Goal: Navigation & Orientation: Find specific page/section

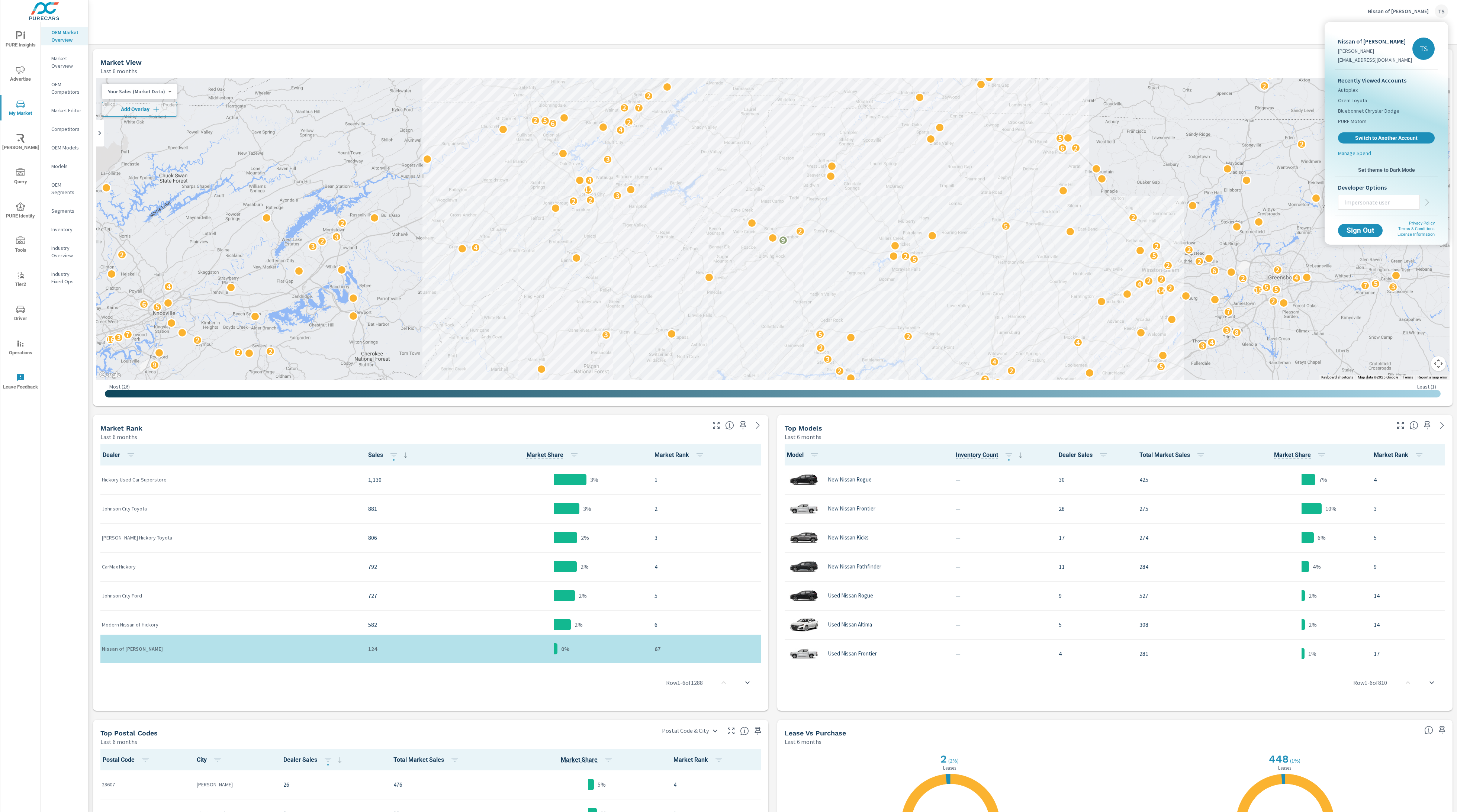
scroll to position [1, 0]
click at [1369, 233] on span "Sign Out" at bounding box center [1360, 230] width 34 height 7
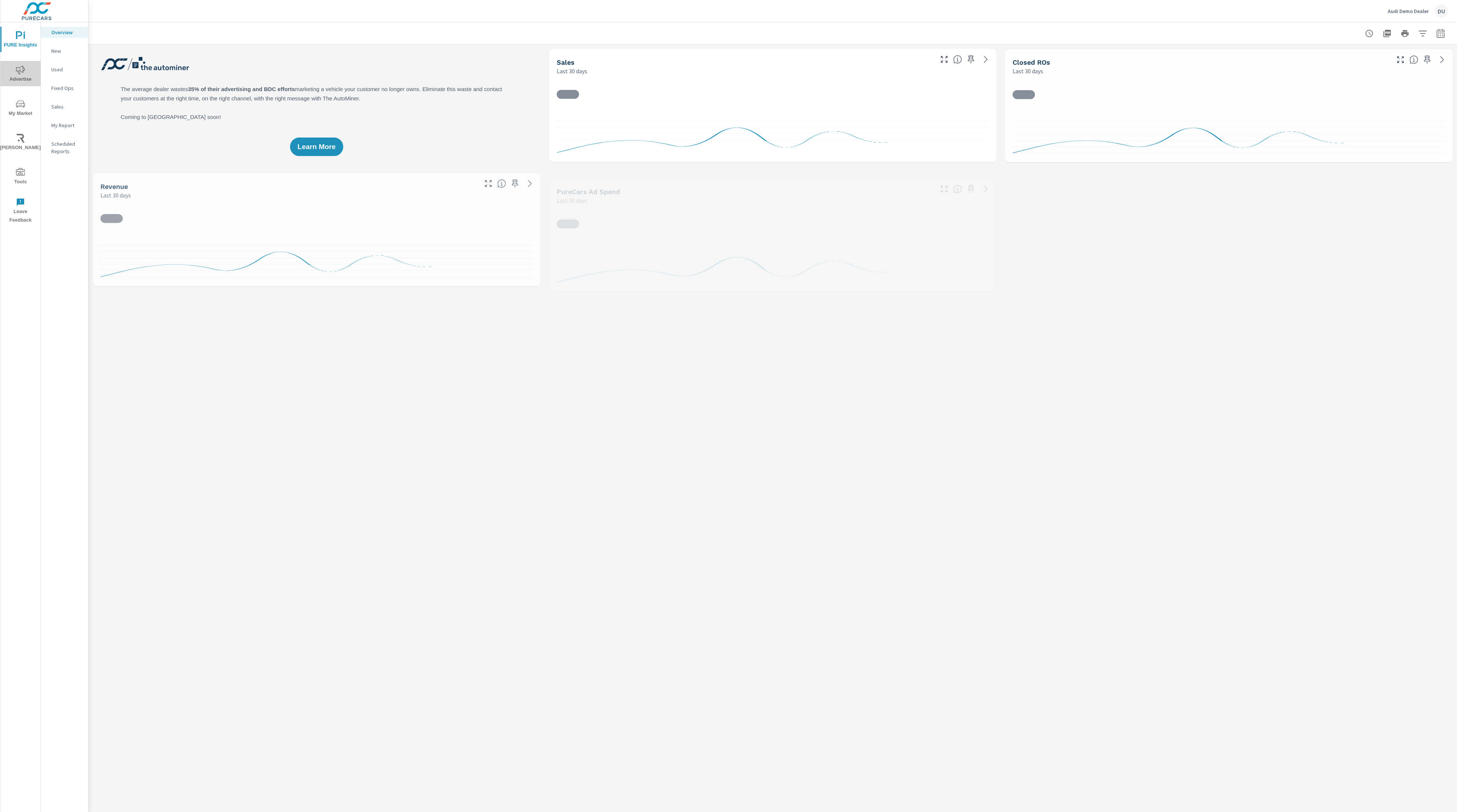
click at [18, 74] on icon "nav menu" at bounding box center [21, 70] width 9 height 9
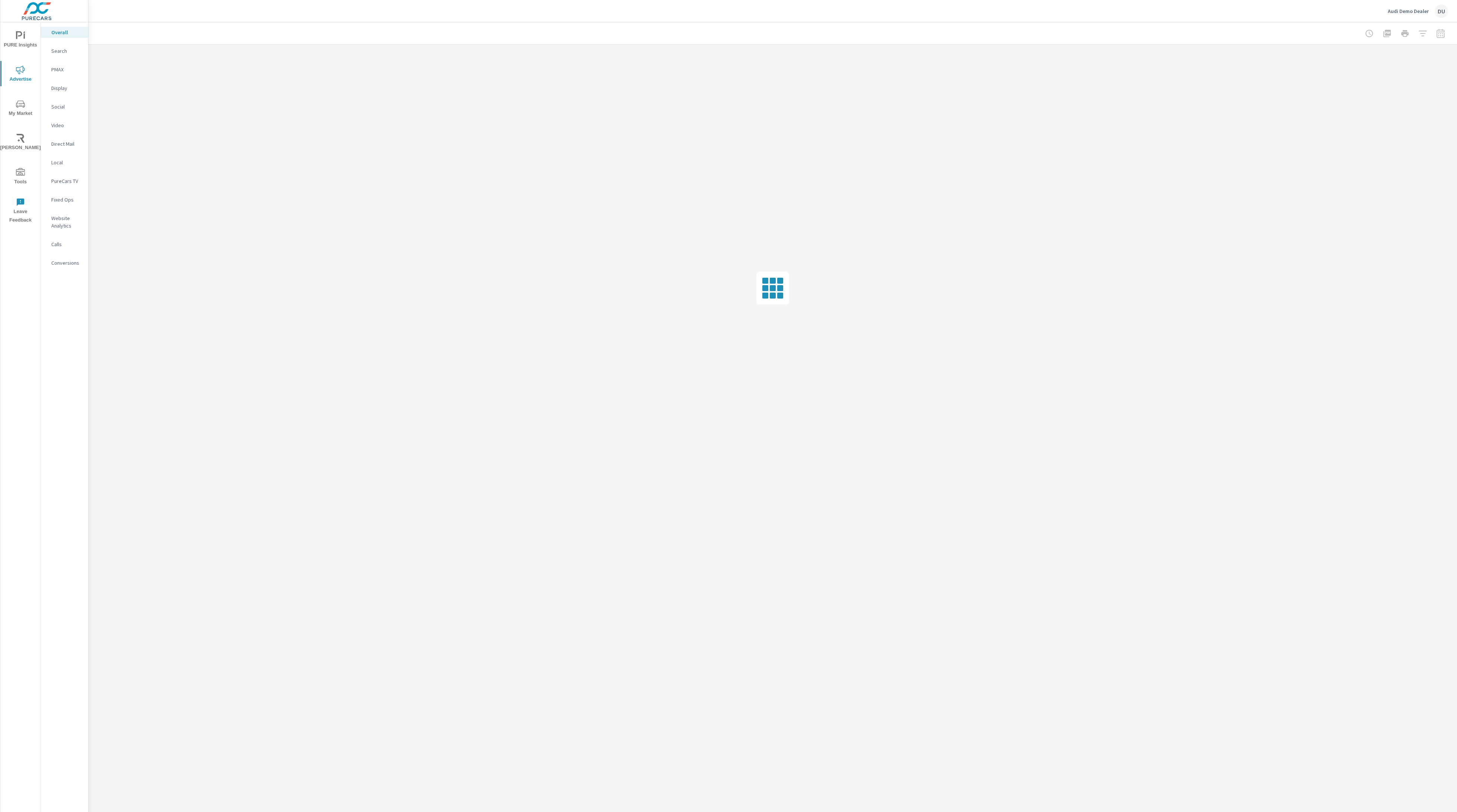
click at [71, 178] on p "PureCars TV" at bounding box center [67, 181] width 31 height 8
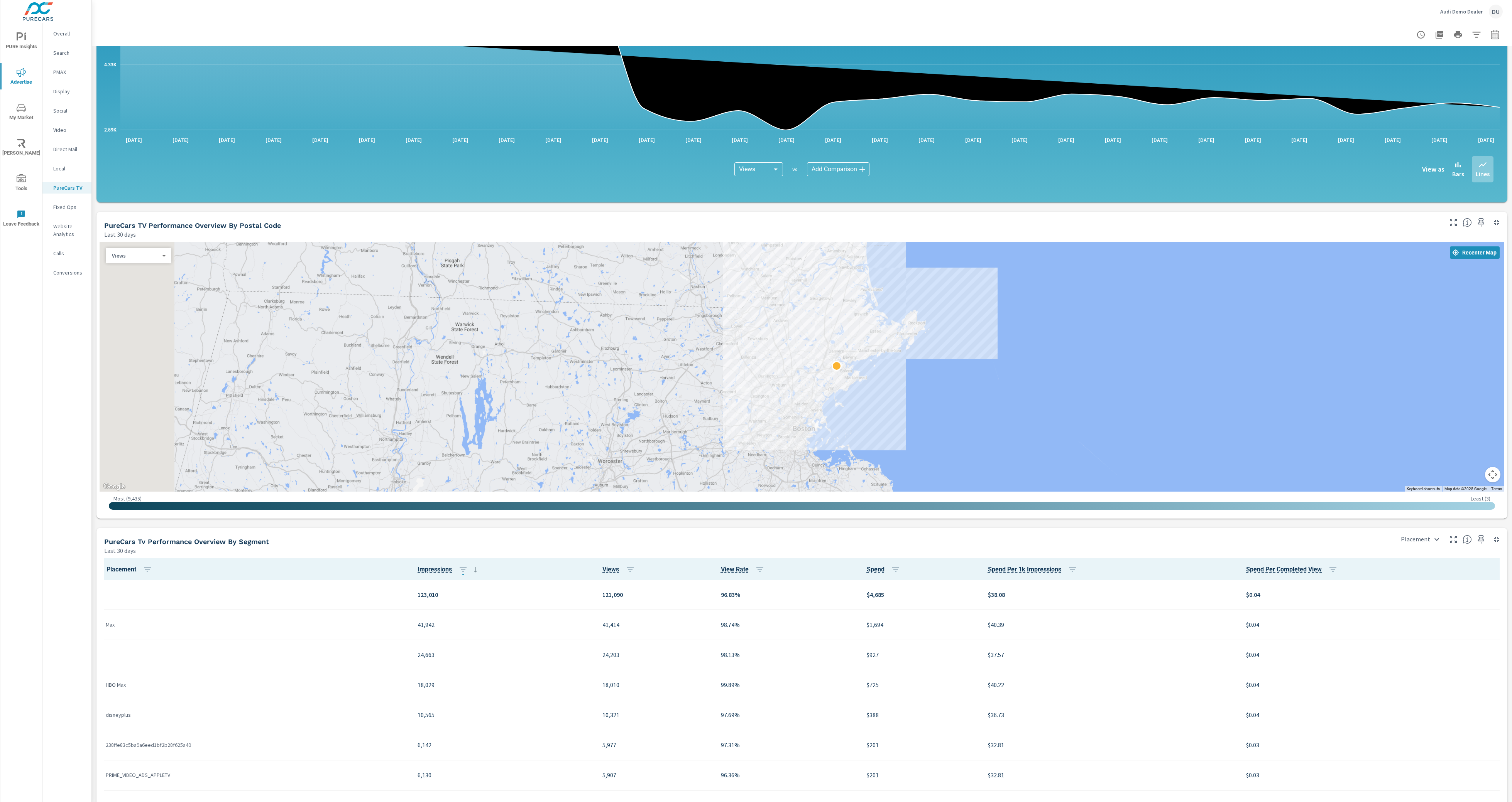
scroll to position [476, 0]
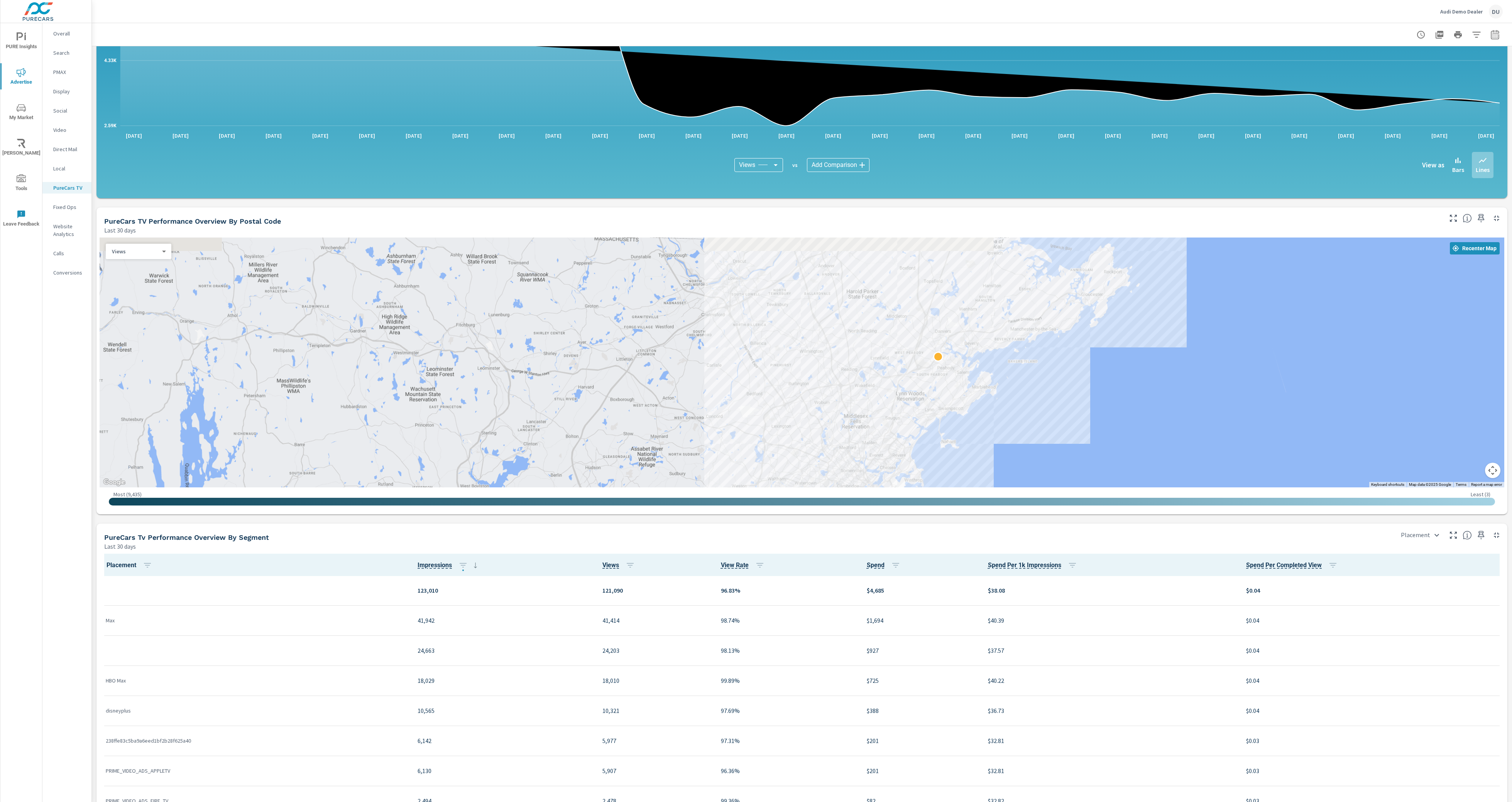
drag, startPoint x: 992, startPoint y: 325, endPoint x: 928, endPoint y: 549, distance: 233.0
click at [928, 551] on div "Impressions Last 30 days 123,010 Views Last 30 days 121,090 View Rate Last 30 d…" at bounding box center [802, 234] width 1420 height 1328
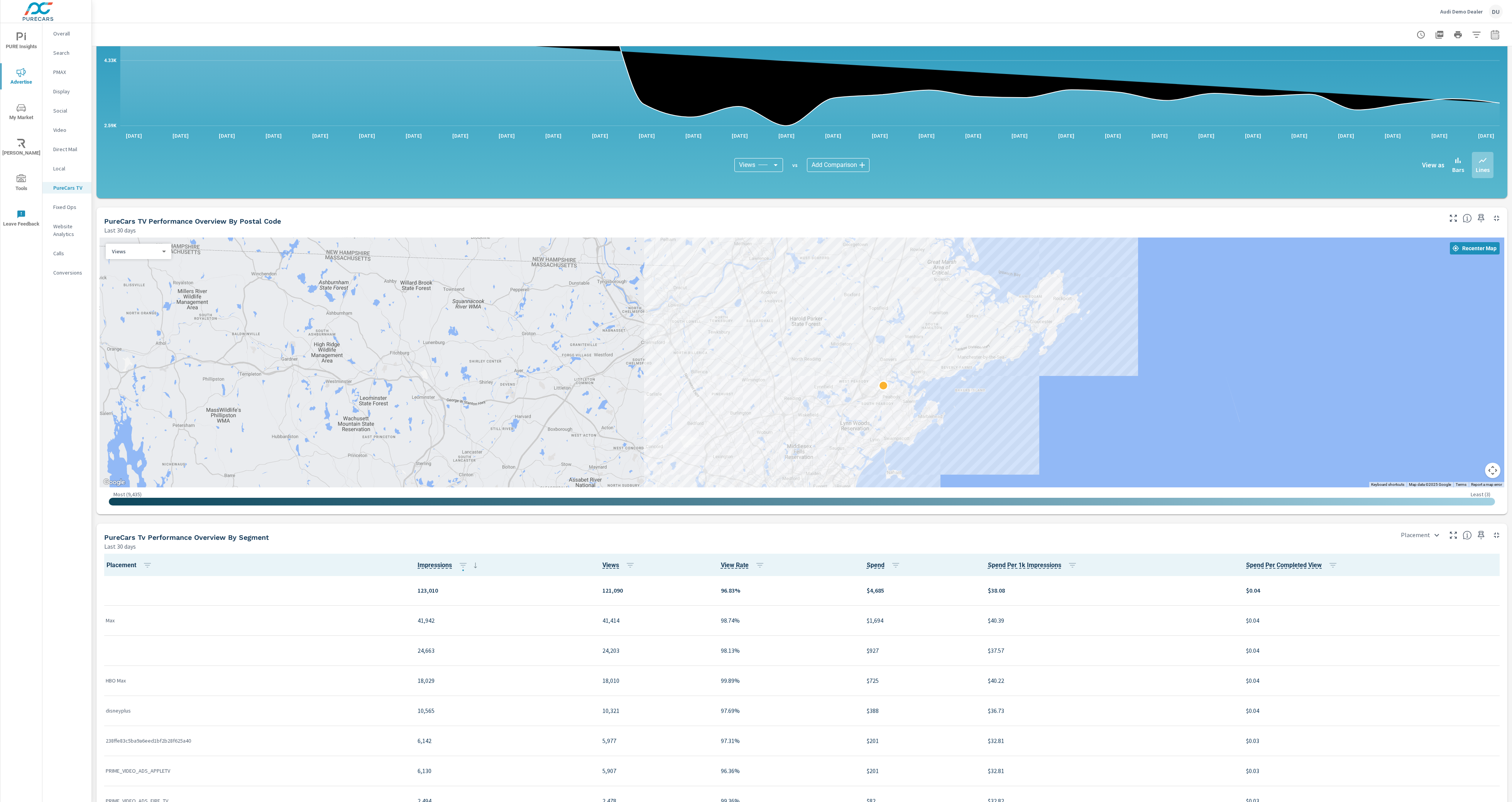
drag, startPoint x: 933, startPoint y: 362, endPoint x: 874, endPoint y: 391, distance: 65.7
click at [874, 391] on div at bounding box center [802, 363] width 1404 height 250
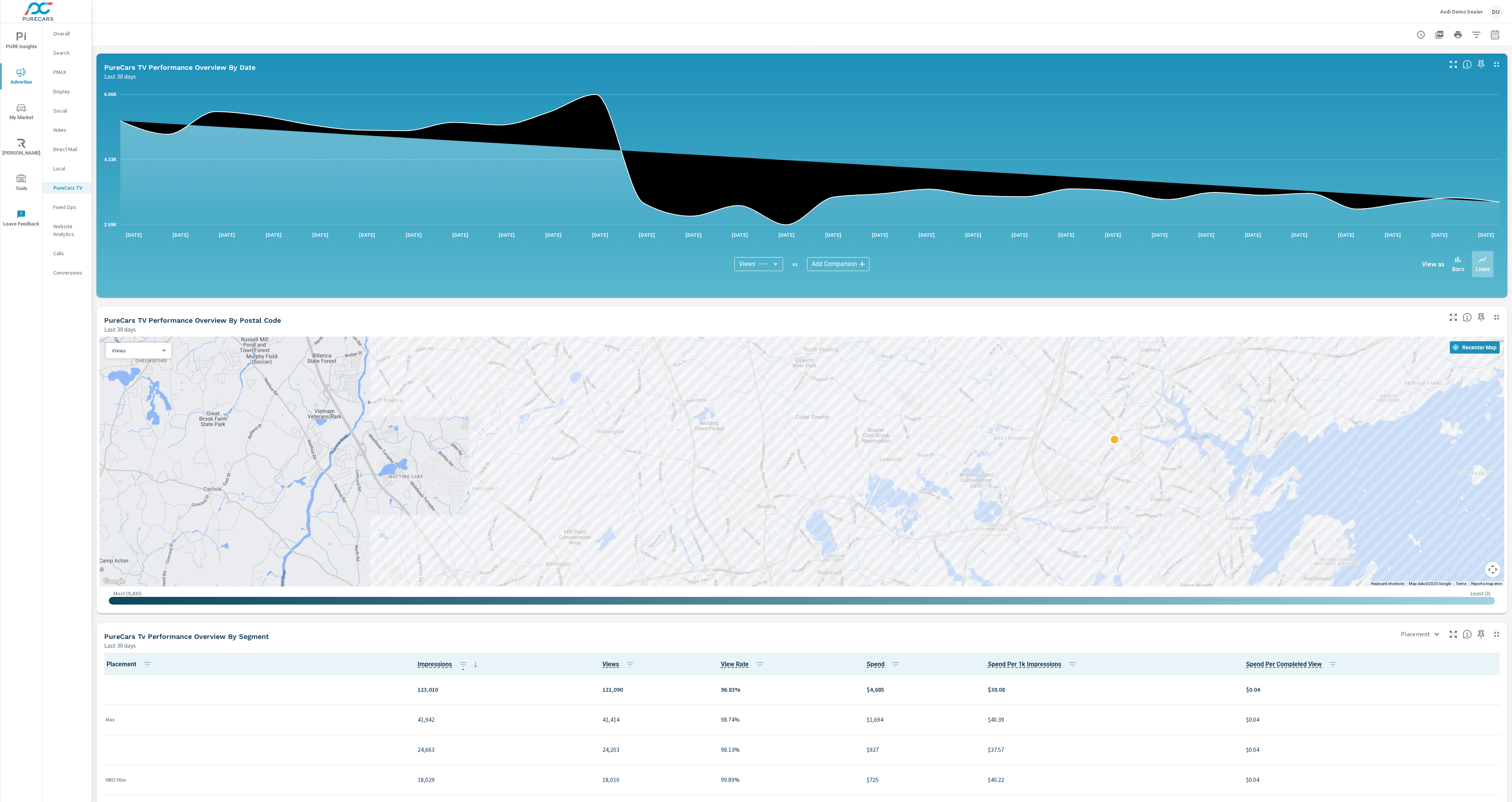
scroll to position [378, 0]
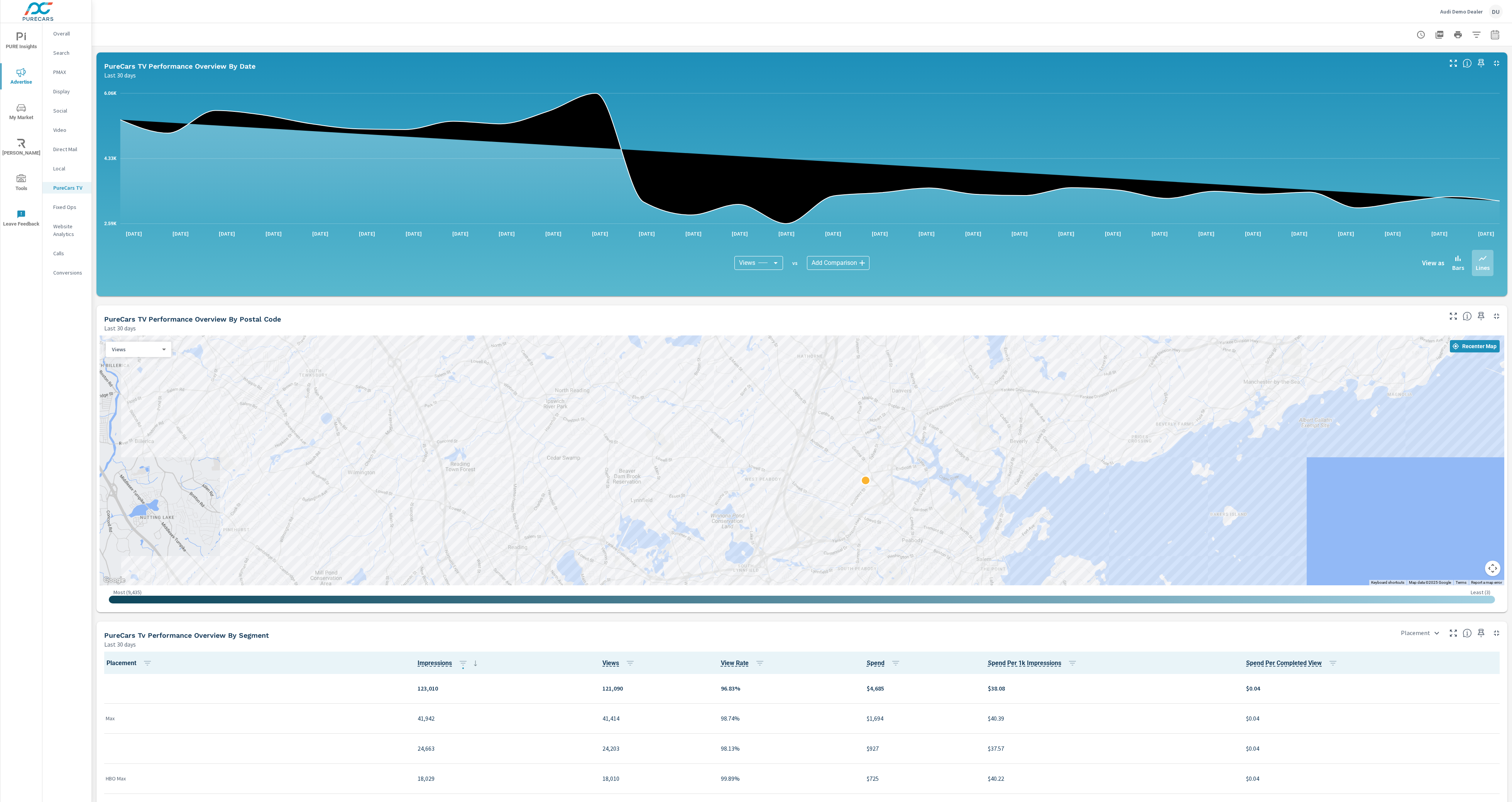
drag, startPoint x: 1099, startPoint y: 501, endPoint x: 883, endPoint y: 538, distance: 219.1
click at [883, 538] on div at bounding box center [1044, 779] width 988 height 556
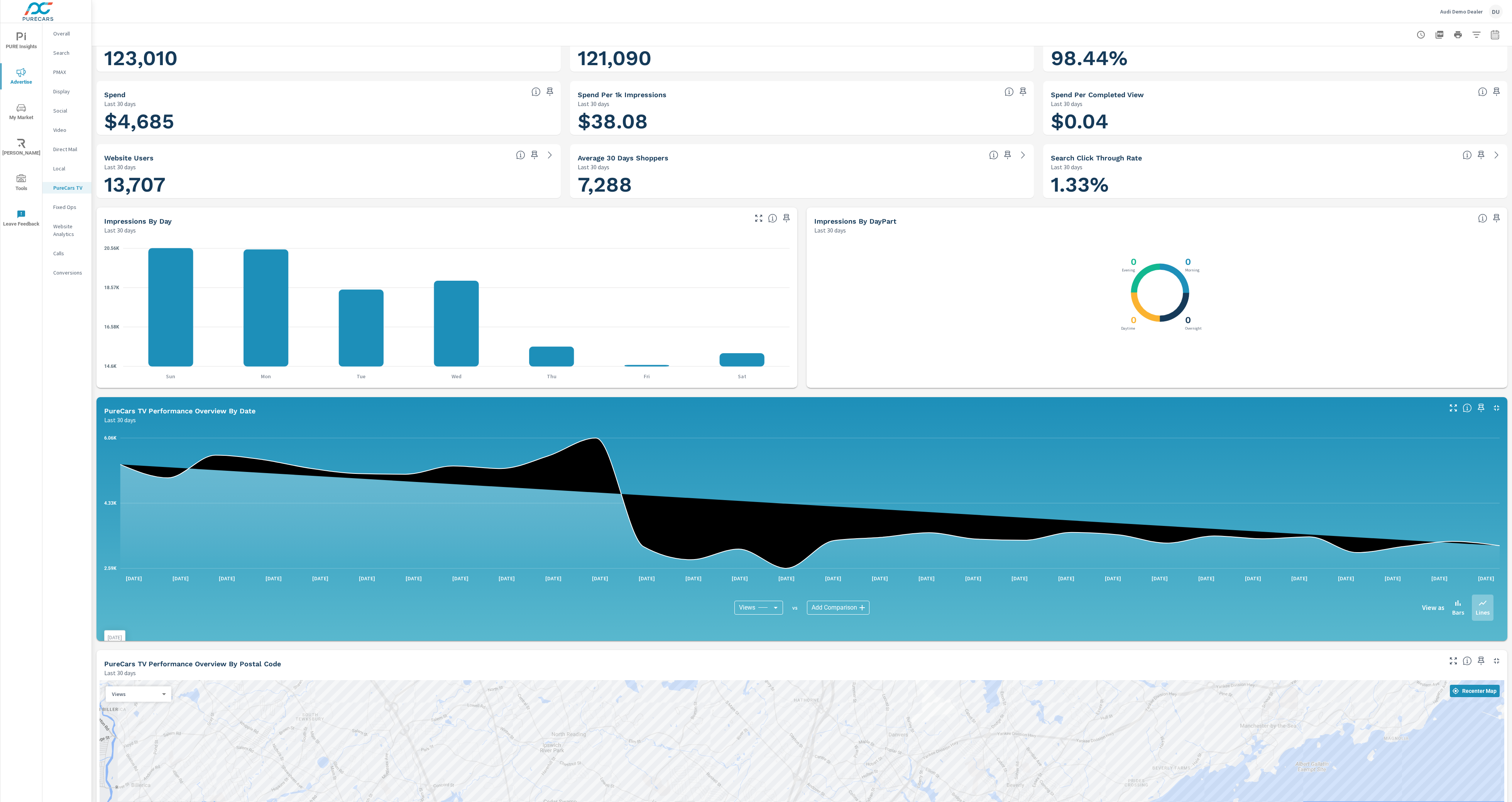
scroll to position [45, 0]
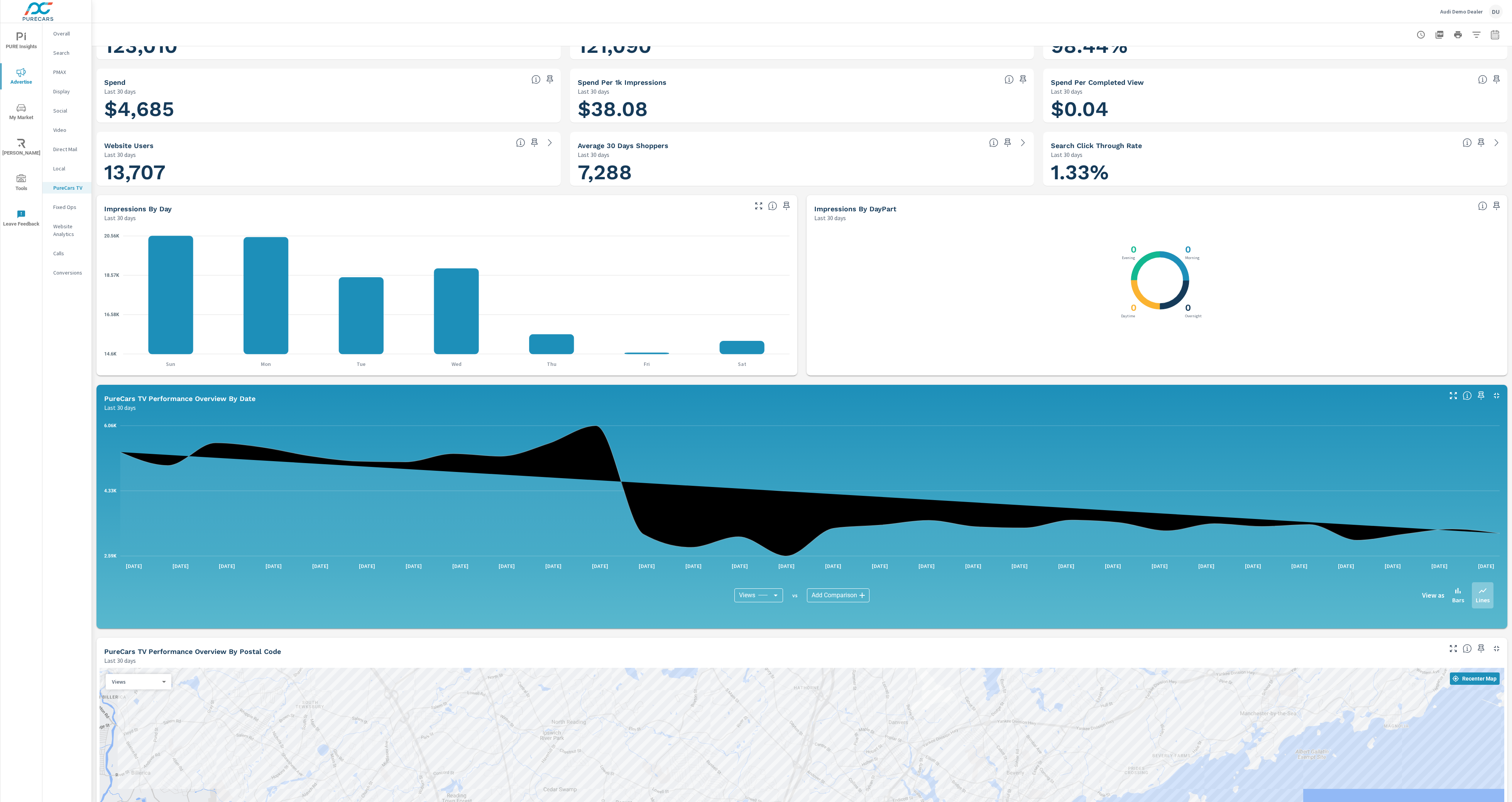
click at [860, 600] on body "PURE Insights Advertise My Market Riley AI Tools Leave Feedback Overall Search …" at bounding box center [756, 401] width 1512 height 802
click at [990, 632] on div at bounding box center [756, 401] width 1512 height 802
click at [980, 646] on div "PureCars TV Performance Overview By Postal Code Last 30 days" at bounding box center [770, 652] width 1348 height 27
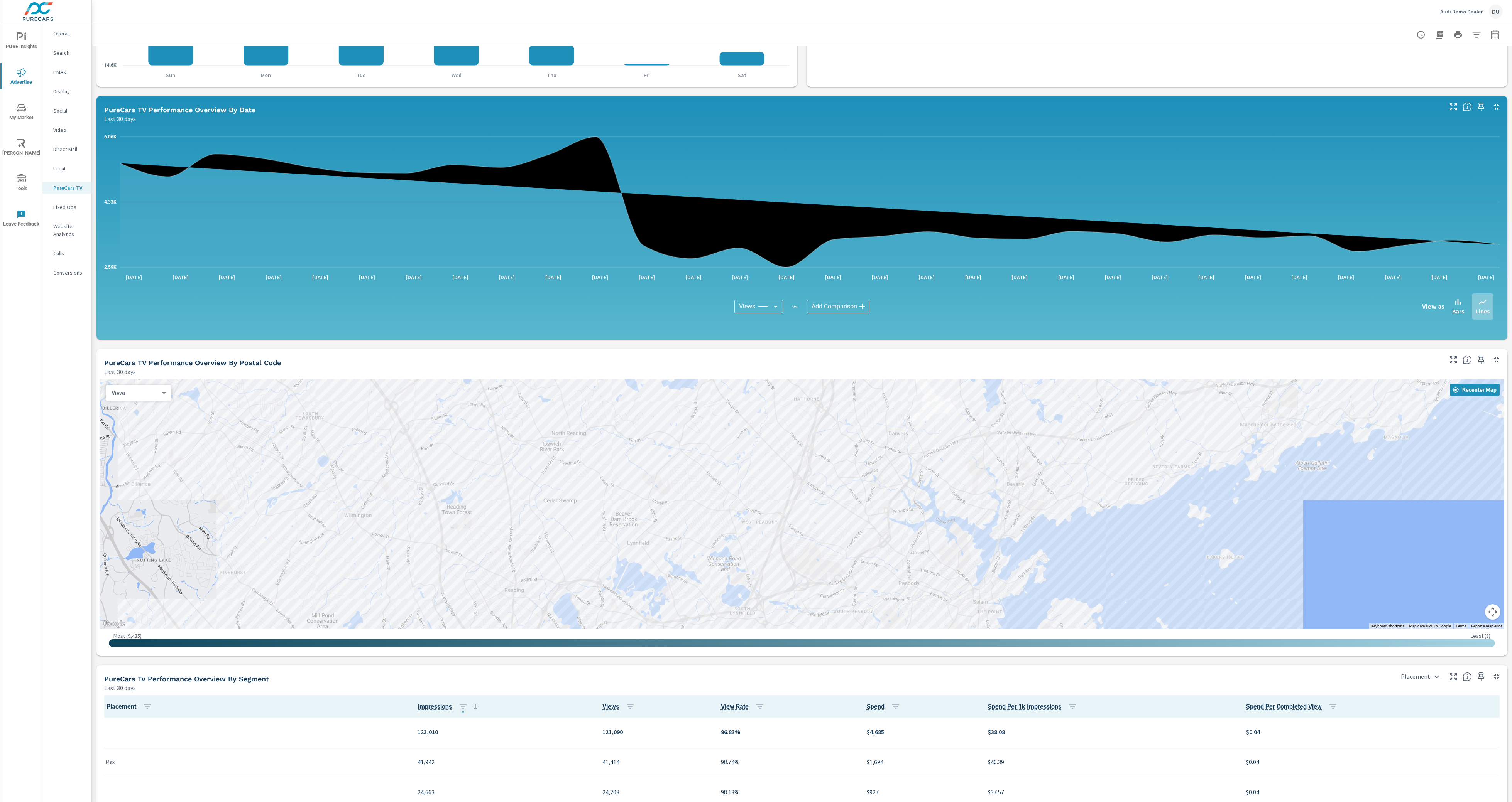
scroll to position [572, 0]
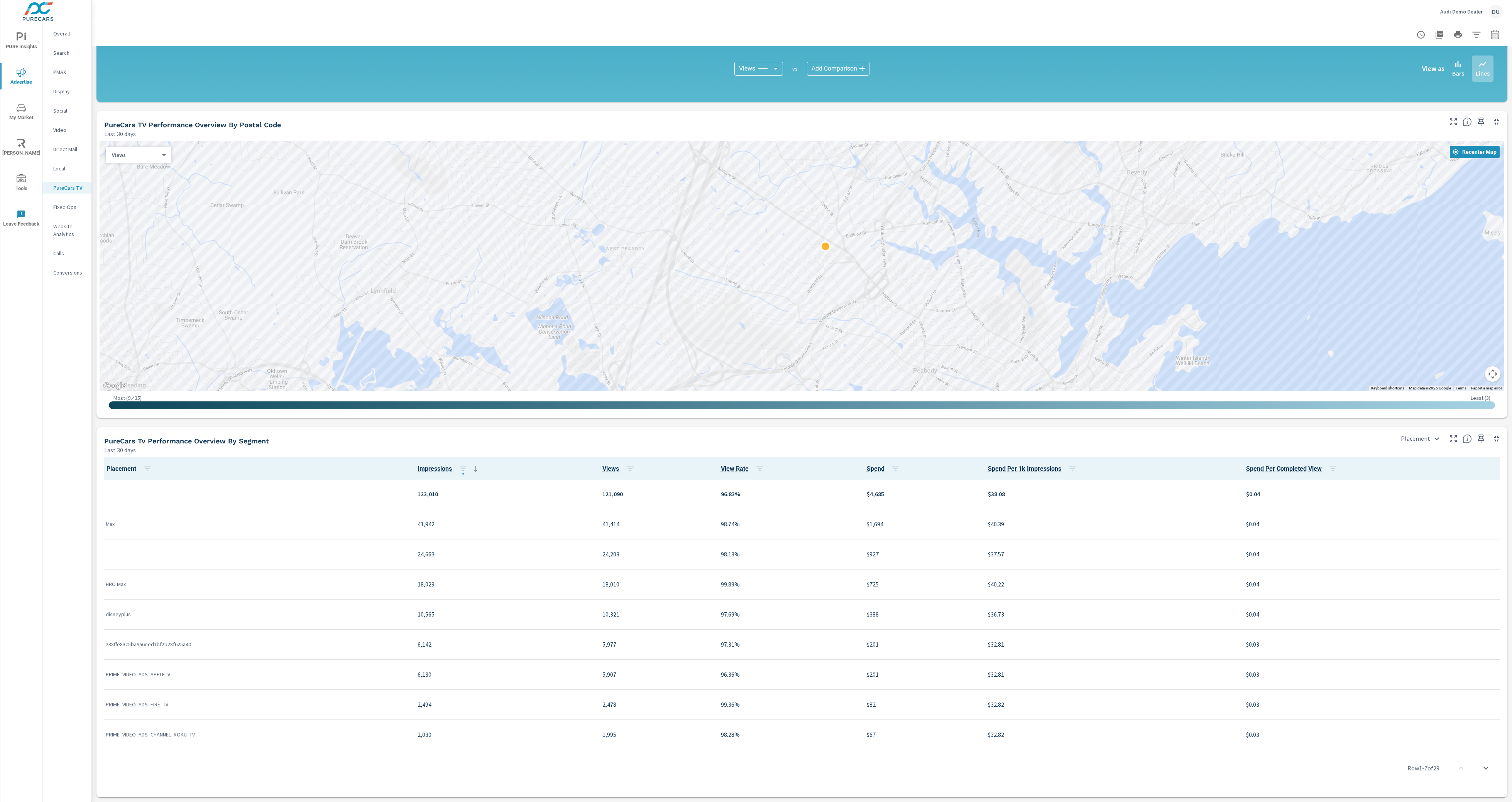
click at [832, 276] on div at bounding box center [1296, 544] width 988 height 556
click at [139, 159] on div "Views 0 ​" at bounding box center [138, 154] width 66 height 15
click at [146, 154] on body "PURE Insights Advertise My Market Riley AI Tools Leave Feedback Overall Search …" at bounding box center [756, 401] width 1512 height 802
click at [164, 204] on li "Spend" at bounding box center [144, 204] width 76 height 13
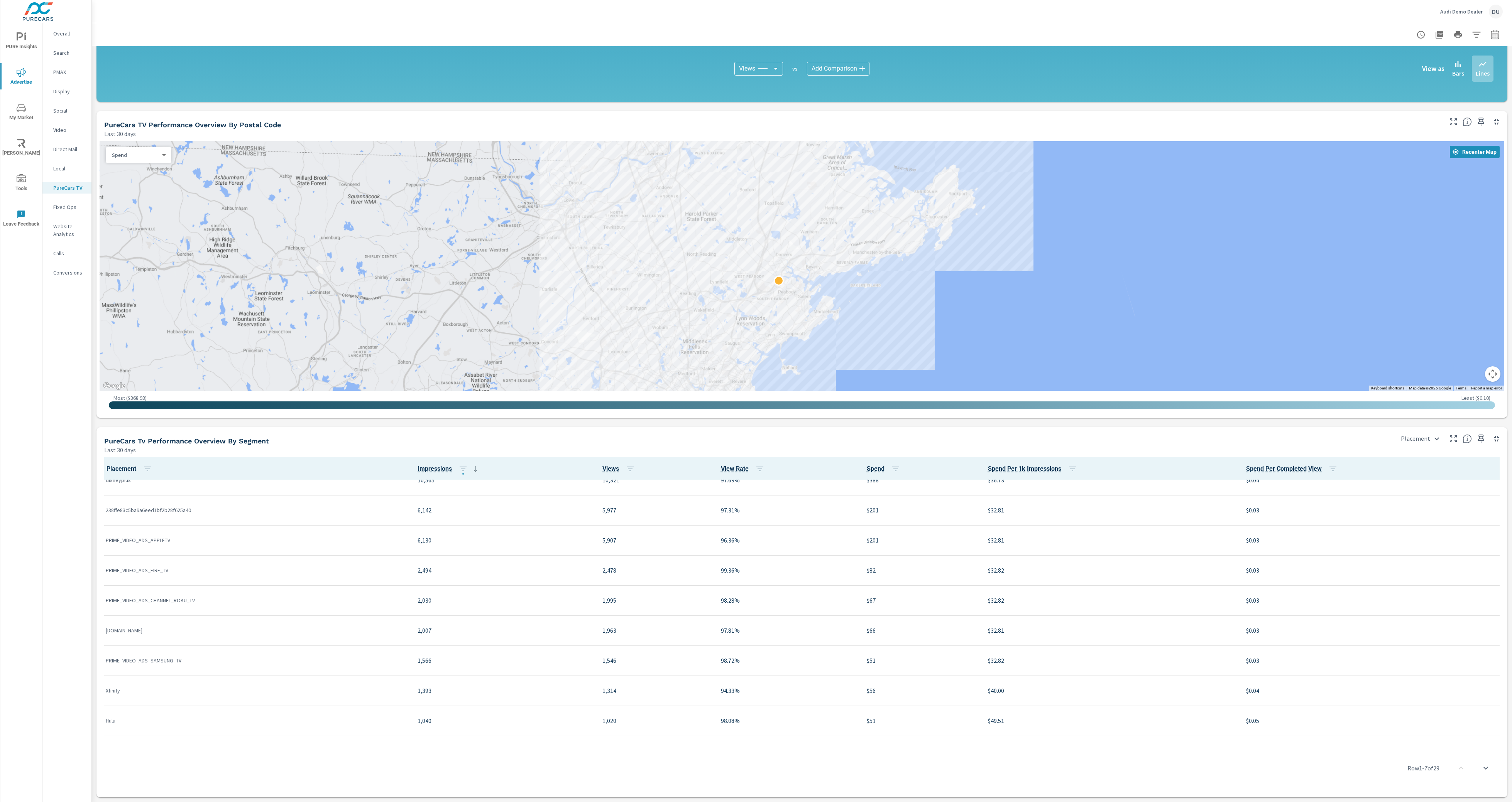
scroll to position [135, 0]
click at [161, 156] on body "PURE Insights Advertise My Market Riley AI Tools Leave Feedback Overall Search …" at bounding box center [756, 401] width 1512 height 802
click at [156, 104] on li "Views" at bounding box center [144, 106] width 76 height 13
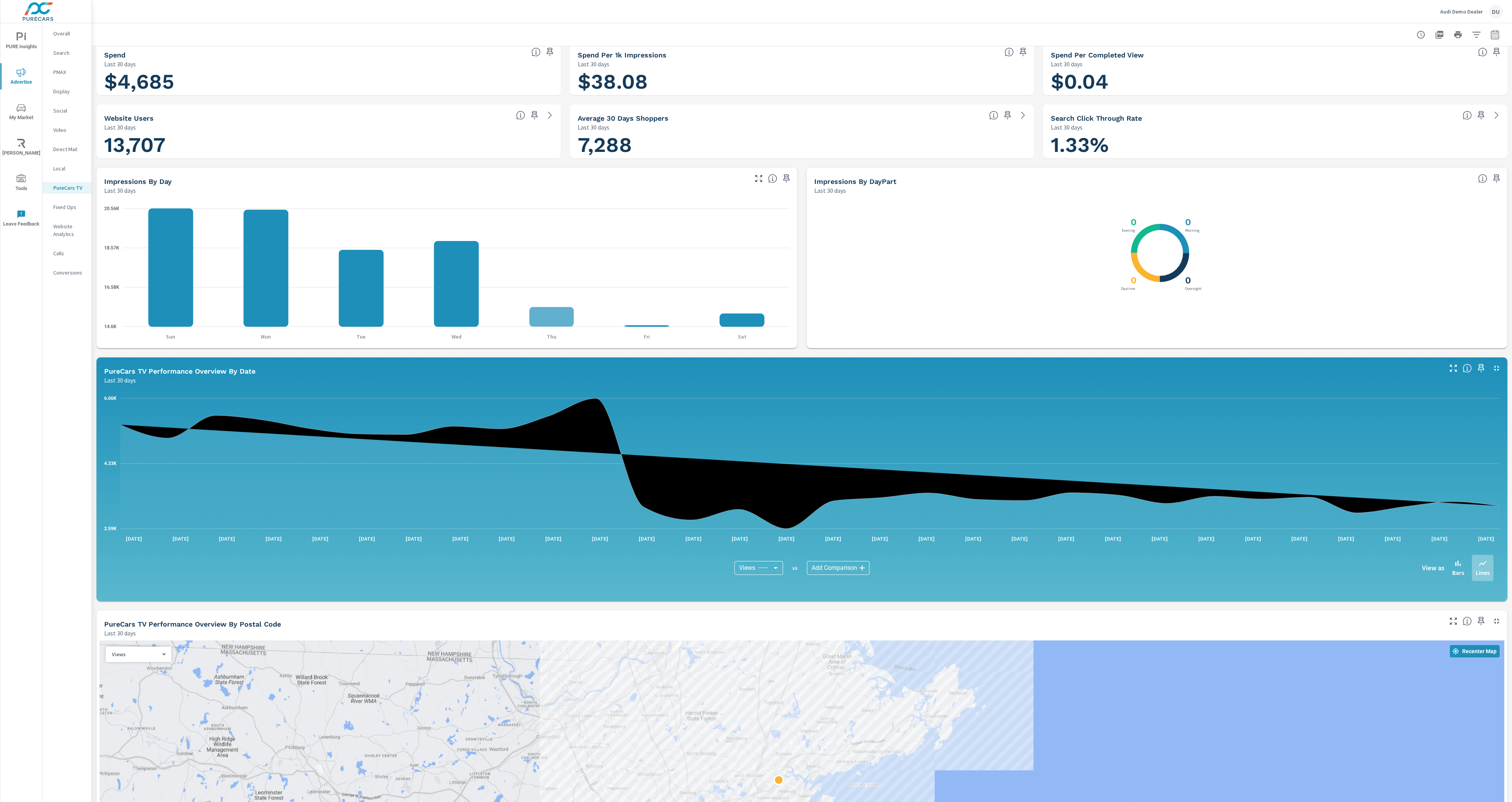
scroll to position [61, 0]
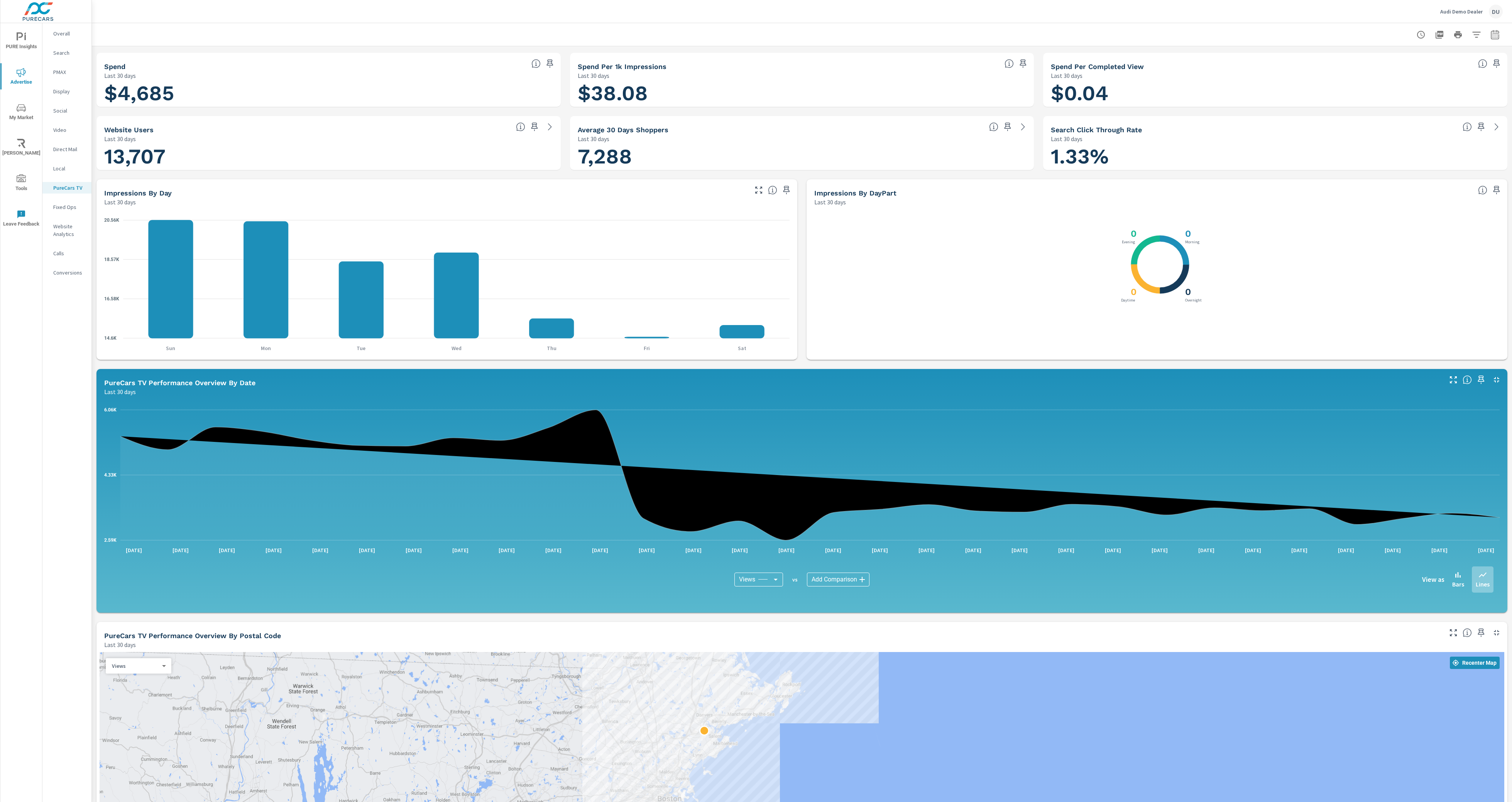
click at [643, 633] on div "PureCars TV Performance Overview By Postal Code" at bounding box center [772, 636] width 1336 height 9
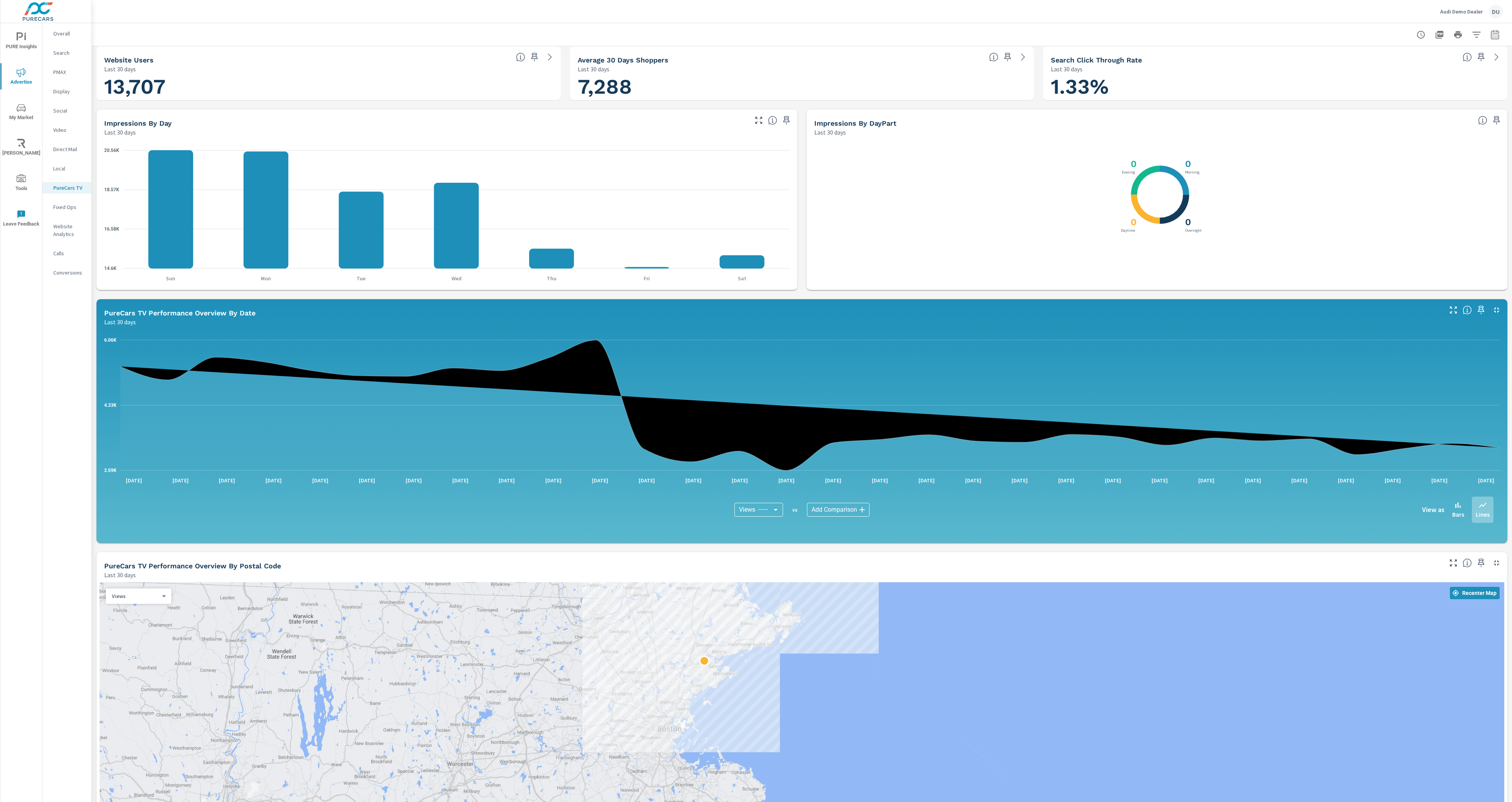
scroll to position [216, 0]
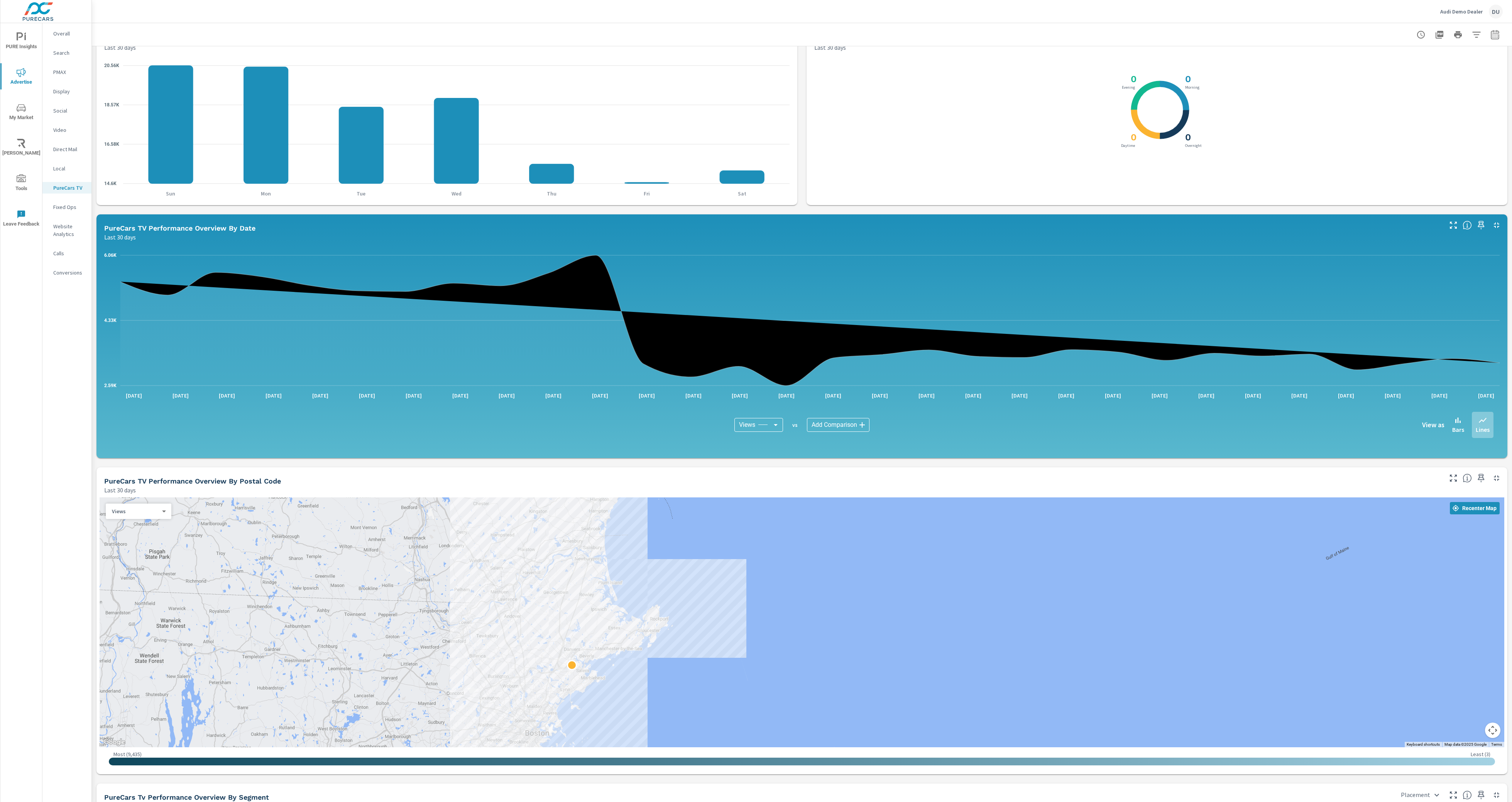
drag, startPoint x: 660, startPoint y: 597, endPoint x: 527, endPoint y: 687, distance: 160.6
click at [527, 687] on div at bounding box center [802, 623] width 1404 height 250
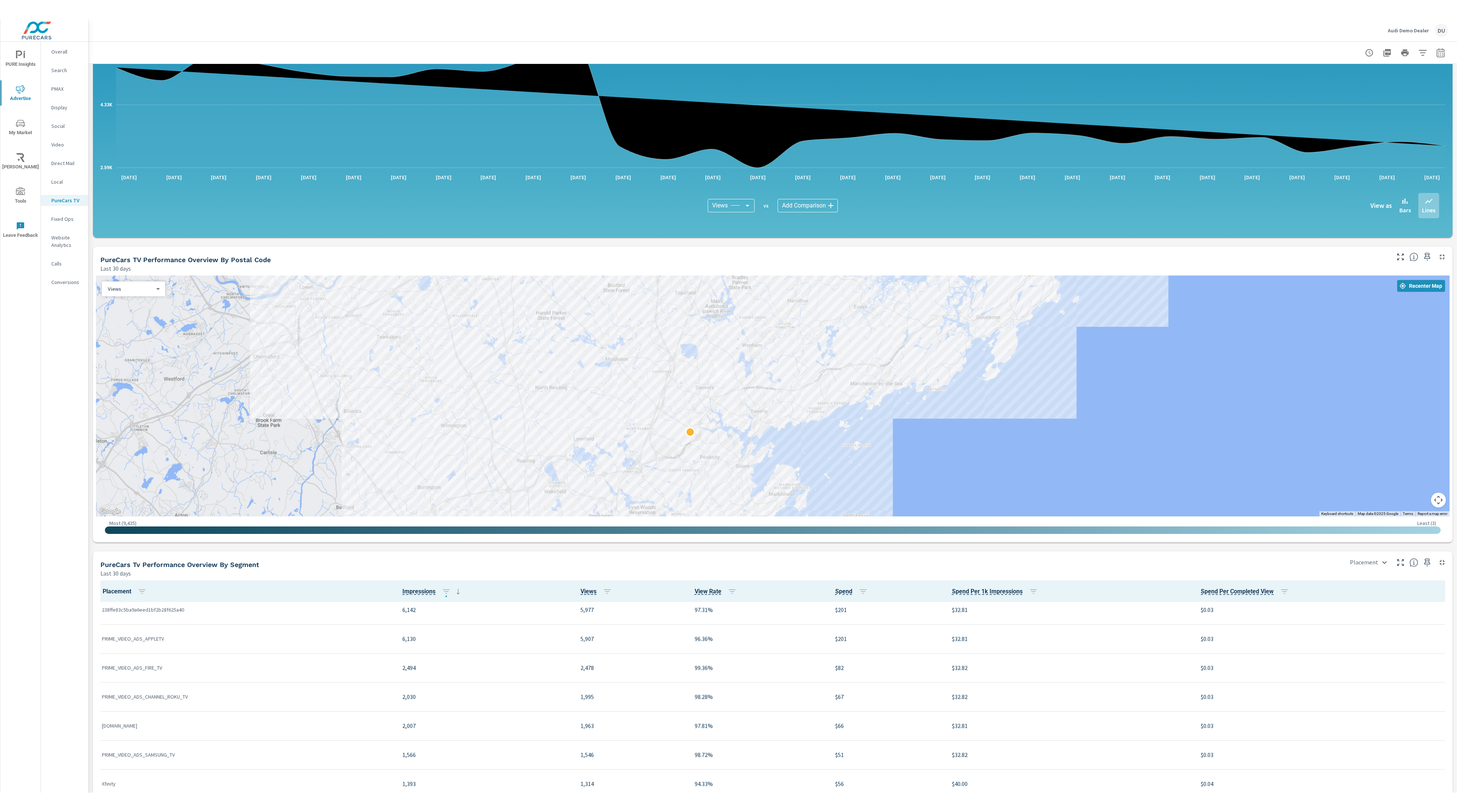
scroll to position [447, 0]
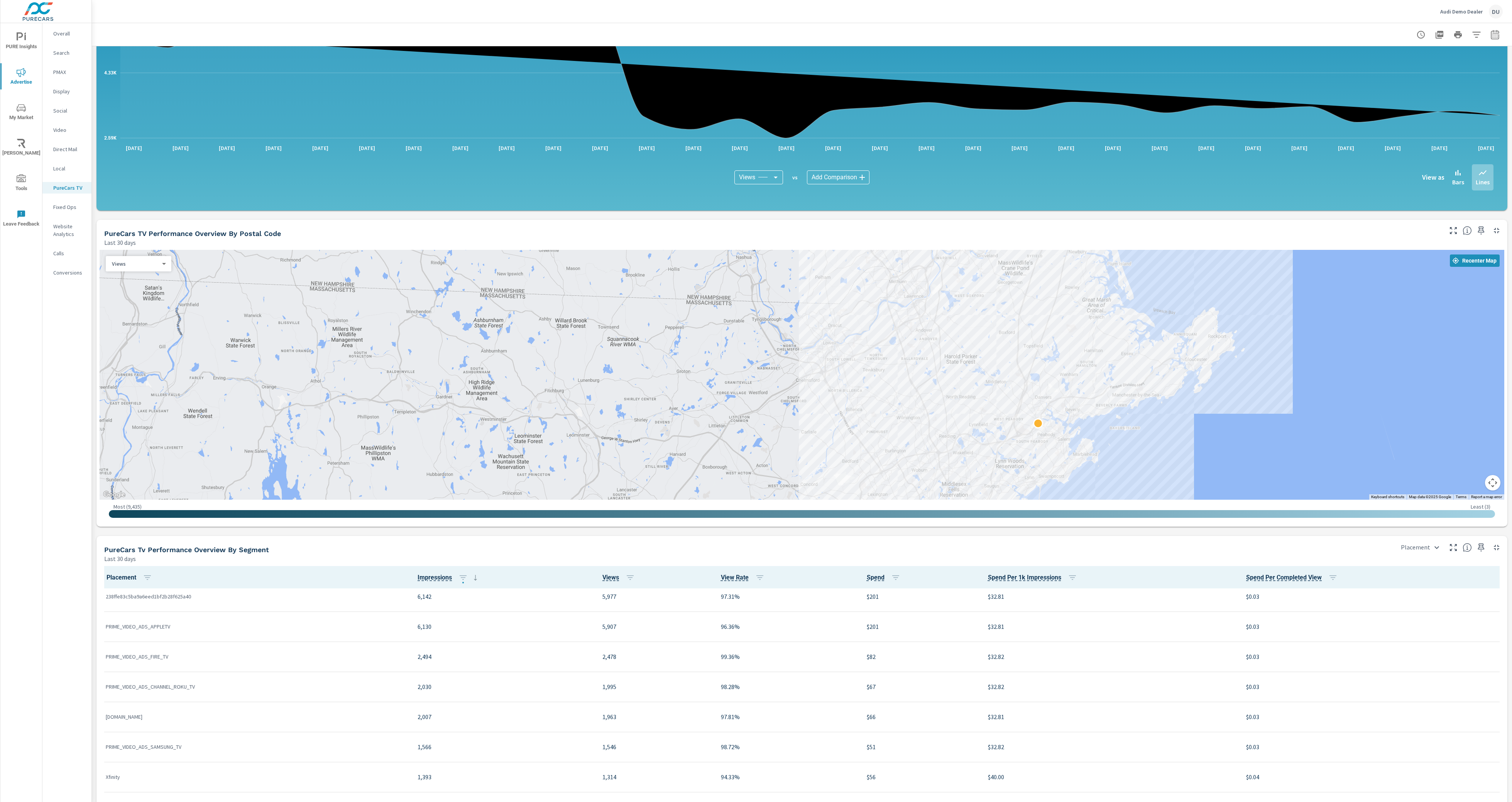
drag, startPoint x: 1247, startPoint y: 542, endPoint x: 1256, endPoint y: 514, distance: 29.4
click at [1256, 514] on div "Impressions Last 30 days 123,010 Views Last 30 days 121,090 View Rate Last 30 d…" at bounding box center [802, 247] width 1420 height 1328
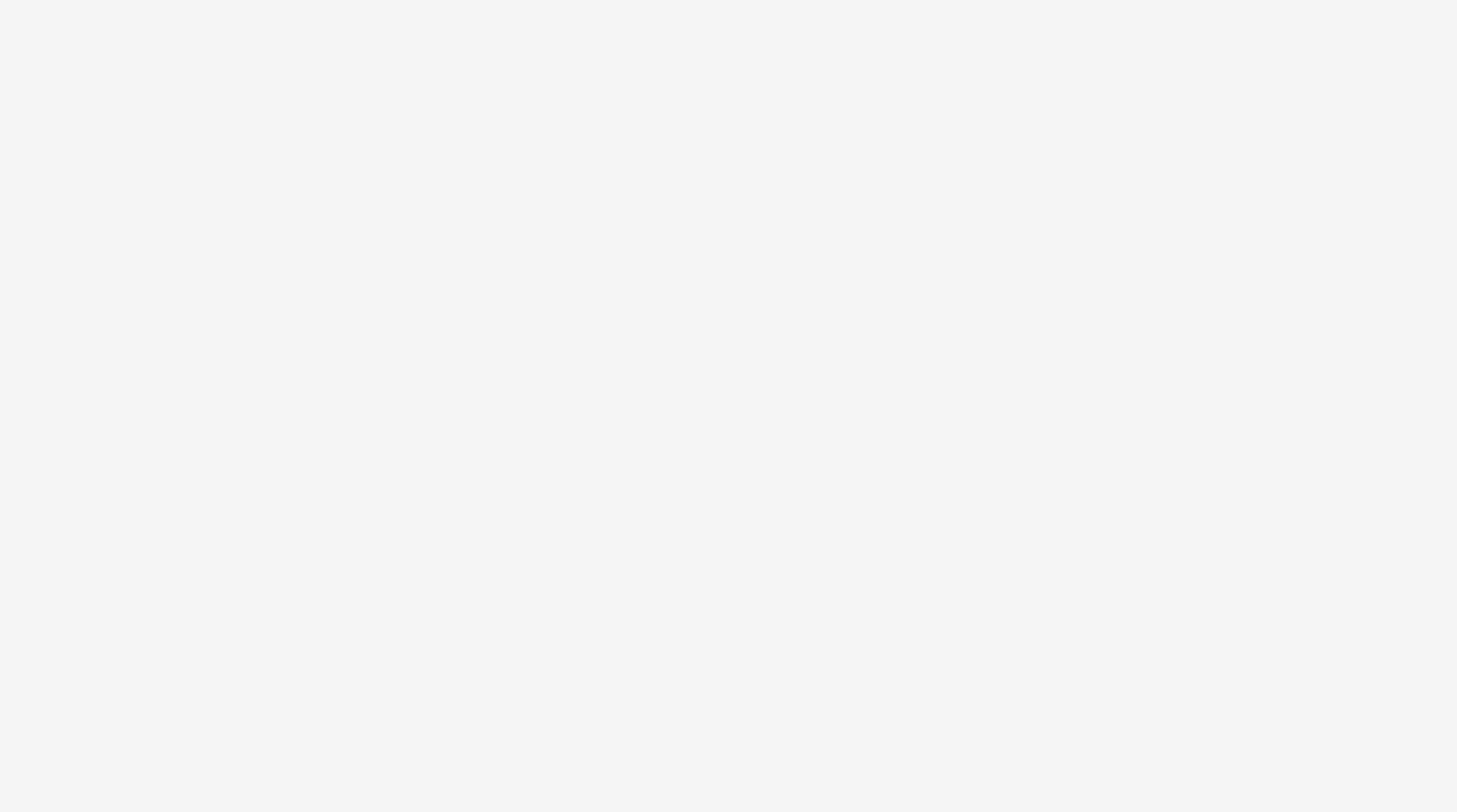
drag, startPoint x: 692, startPoint y: 195, endPoint x: 462, endPoint y: 95, distance: 250.8
click at [674, 0] on html at bounding box center [728, 0] width 1457 height 0
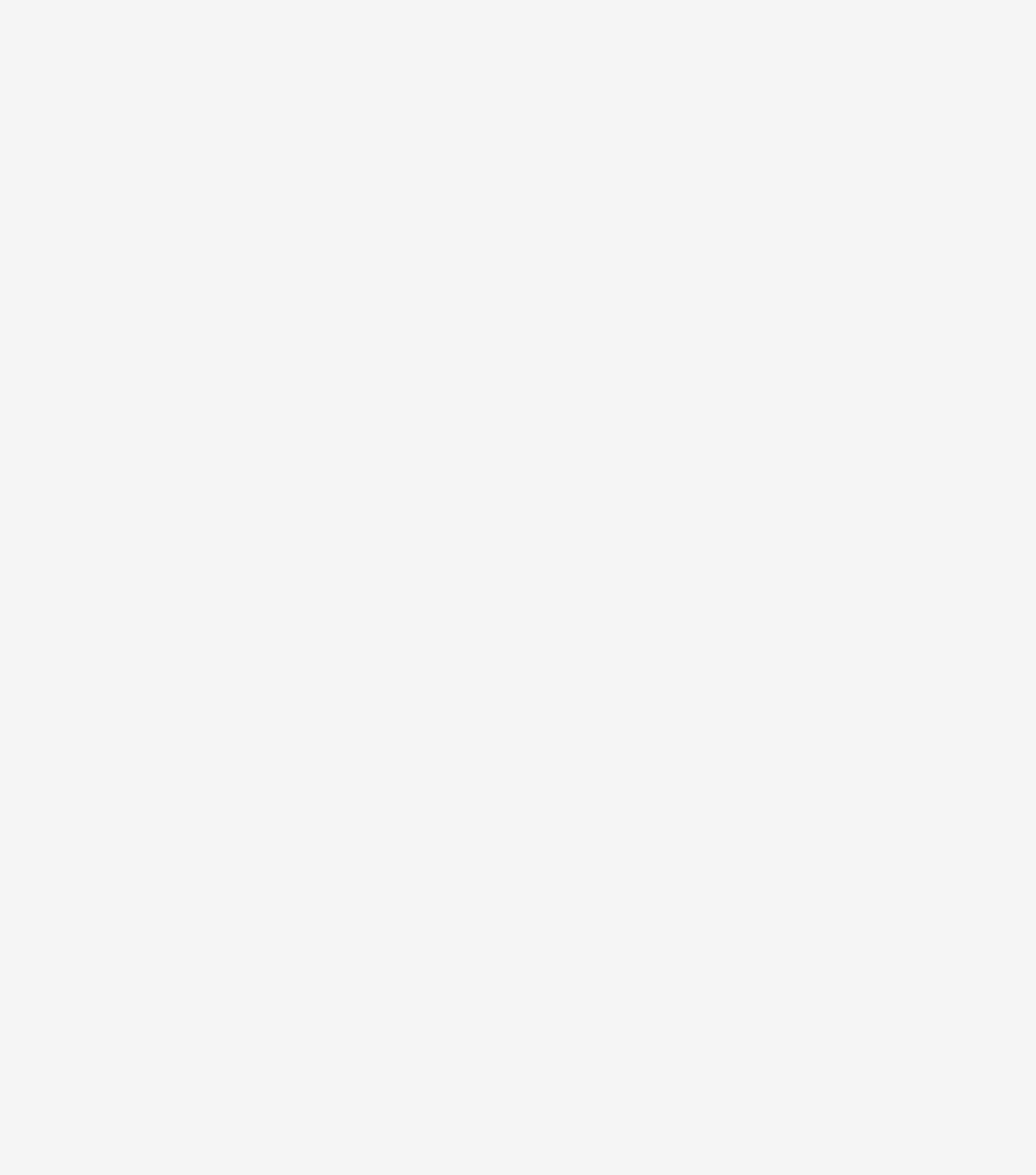
click at [370, 0] on html at bounding box center [518, 0] width 1036 height 0
click at [121, 0] on html at bounding box center [518, 0] width 1036 height 0
